Goal: Task Accomplishment & Management: Manage account settings

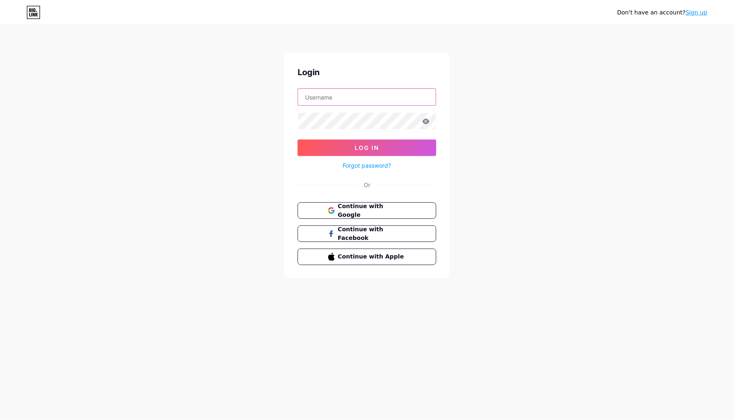
type input "[EMAIL_ADDRESS][DOMAIN_NAME]"
click at [365, 147] on span "Log In" at bounding box center [367, 147] width 24 height 7
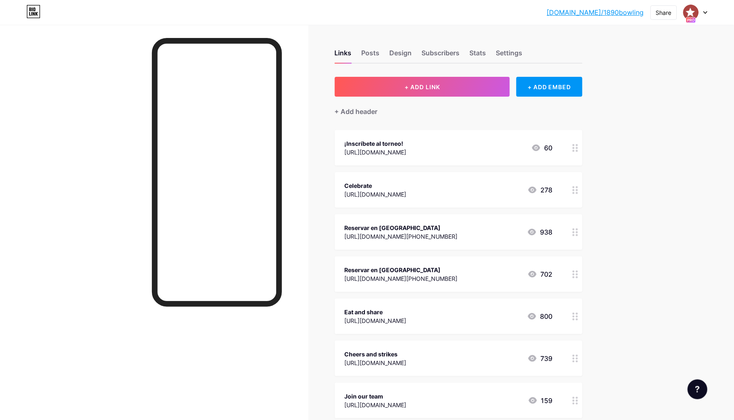
click at [700, 16] on div at bounding box center [696, 12] width 24 height 15
click at [650, 81] on div "[DOMAIN_NAME]/airsquare" at bounding box center [661, 80] width 65 height 7
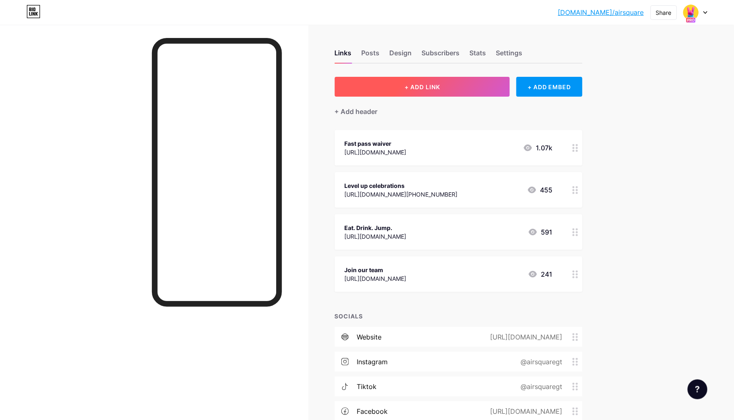
click at [408, 83] on span "+ ADD LINK" at bounding box center [423, 86] width 36 height 7
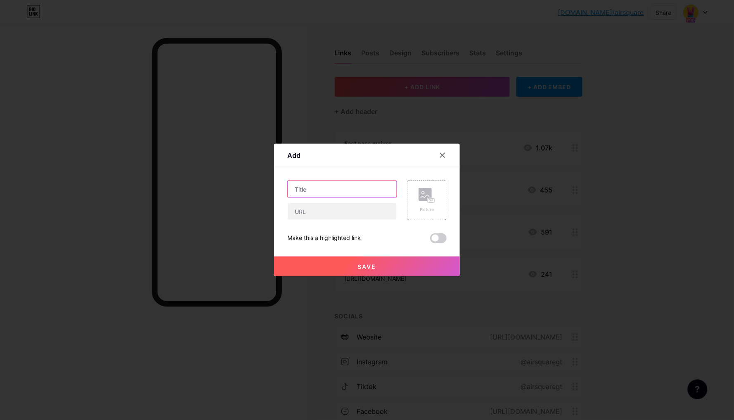
click at [341, 193] on input "text" at bounding box center [342, 189] width 109 height 17
paste input "THE SPOOKTACULAR COSTUME PARTY"
click at [302, 188] on input "THE SPOOKTACULAR COSTUME PARTY" at bounding box center [342, 189] width 109 height 17
click at [344, 187] on input "The spooktacular HE SPOOKTACULAR COSTUME PARTY" at bounding box center [342, 189] width 109 height 17
drag, startPoint x: 338, startPoint y: 189, endPoint x: 302, endPoint y: 188, distance: 35.9
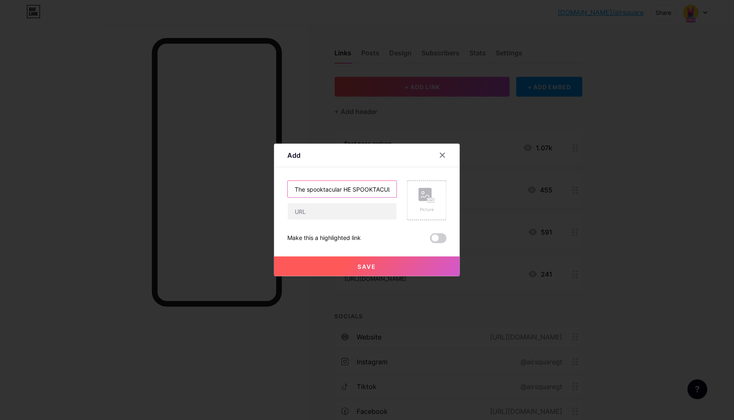
click at [302, 189] on input "The spooktacular HE SPOOKTACULAR COSTUME PARTY" at bounding box center [342, 189] width 109 height 17
click at [309, 187] on input "The spooktacular costume party" at bounding box center [342, 189] width 109 height 17
click at [348, 188] on input "The Spooktacular costume party" at bounding box center [342, 189] width 109 height 17
click at [375, 189] on input "The Spooktacular Costume party" at bounding box center [342, 189] width 109 height 17
type input "The Spooktacular Costume Party"
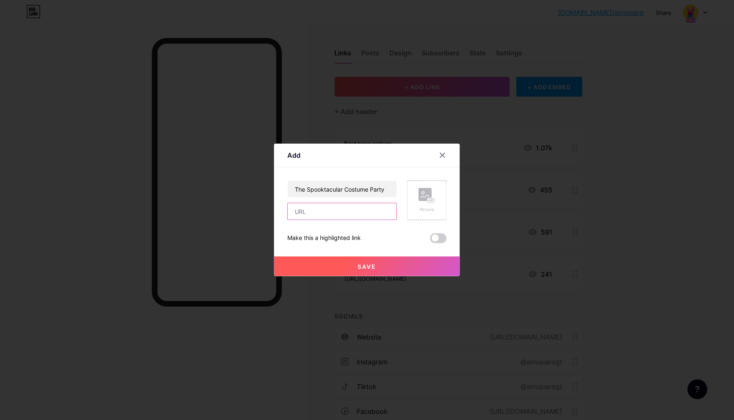
click at [319, 206] on input "text" at bounding box center [342, 211] width 109 height 17
paste input "[URL][DOMAIN_NAME]"
type input "[URL][DOMAIN_NAME]"
click at [328, 266] on button "Save" at bounding box center [367, 266] width 186 height 20
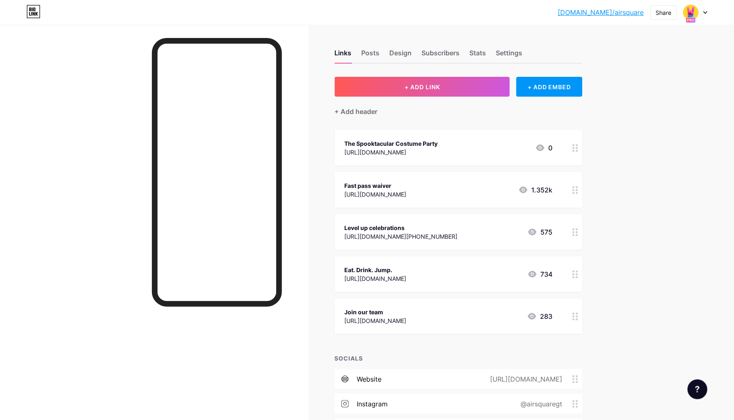
click at [628, 92] on div "[DOMAIN_NAME]/airsqu... [DOMAIN_NAME]/airsquare Share Switch accounts AIRSQUARE…" at bounding box center [367, 277] width 734 height 554
click at [651, 86] on div "[DOMAIN_NAME]/airsqu... [DOMAIN_NAME]/airsquare Share Switch accounts AIRSQUARE…" at bounding box center [367, 277] width 734 height 554
